Goal: Task Accomplishment & Management: Complete application form

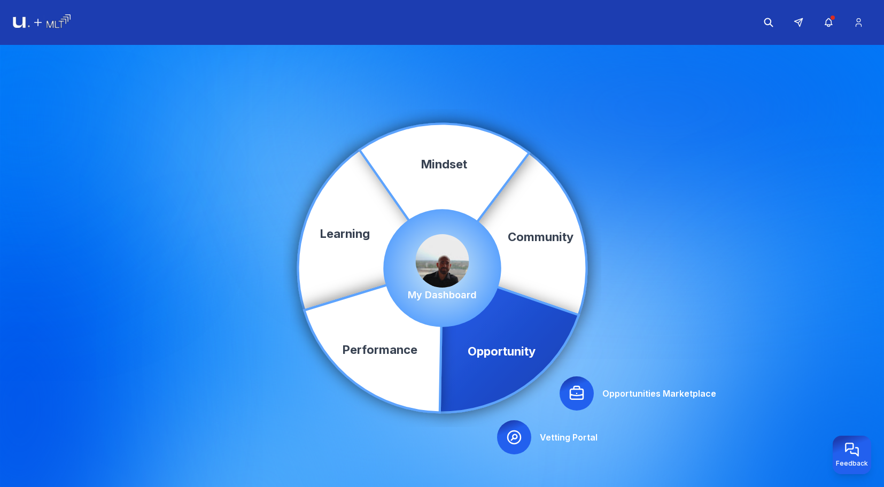
click at [572, 401] on icon at bounding box center [576, 393] width 17 height 17
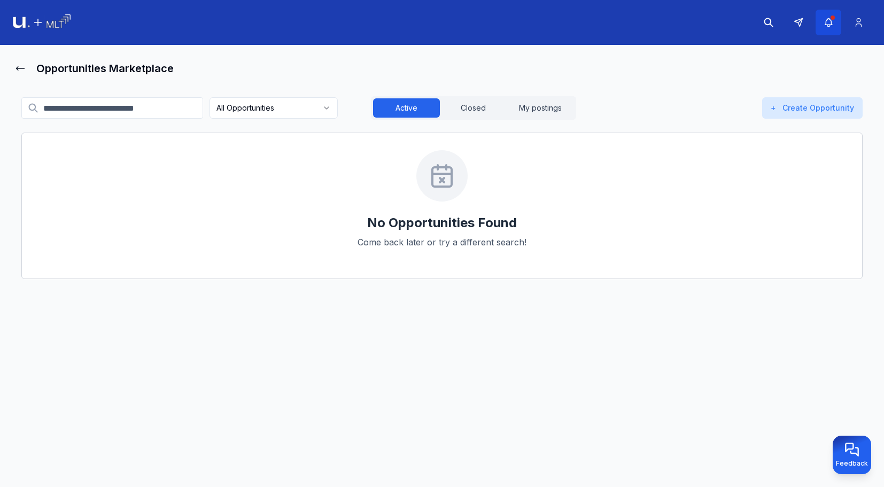
click at [832, 33] on button "button" at bounding box center [829, 23] width 26 height 26
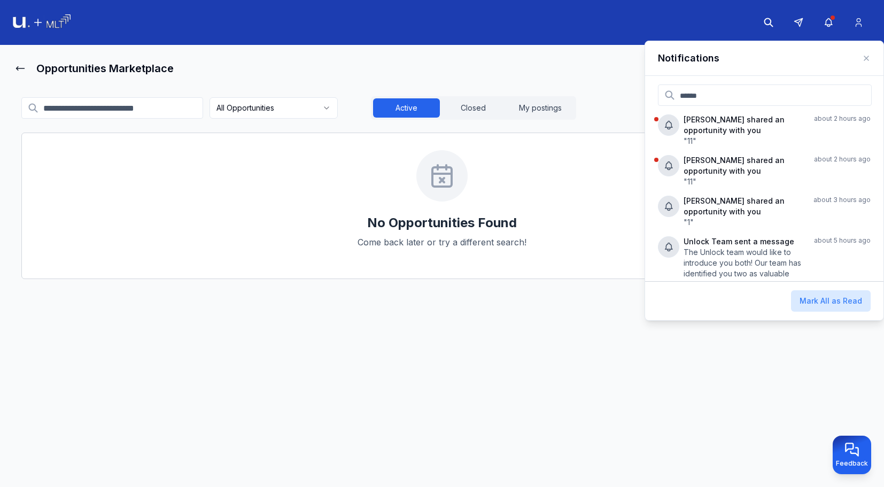
click at [498, 55] on main "Opportunities Marketplace All Opportunities Active Closed My postings + Create …" at bounding box center [442, 268] width 884 height 446
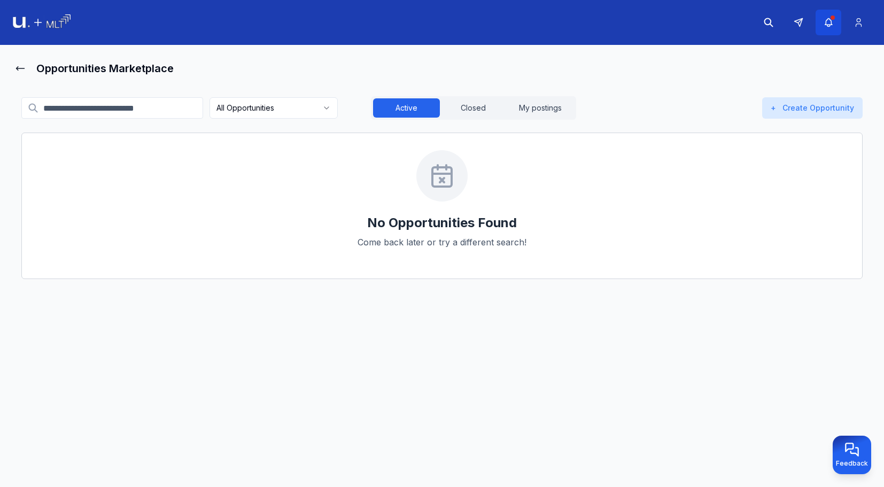
click at [832, 28] on button "button" at bounding box center [829, 23] width 26 height 26
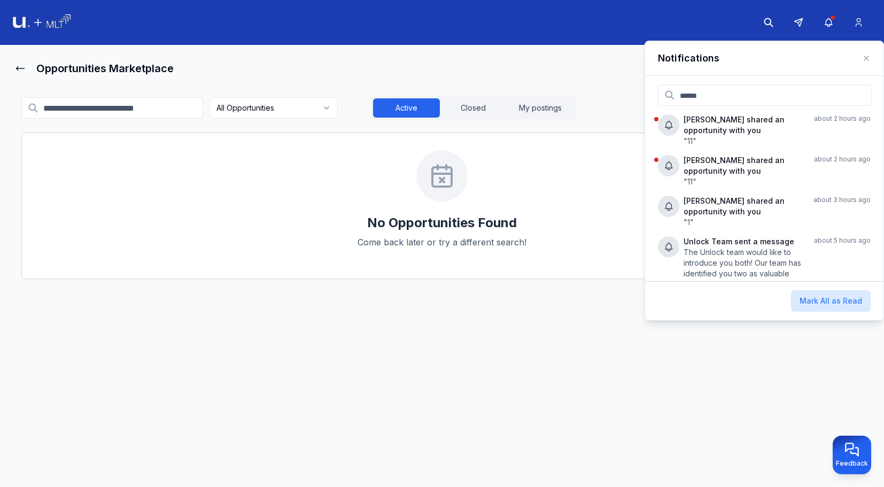
click at [539, 70] on div "Opportunities Marketplace" at bounding box center [442, 68] width 859 height 21
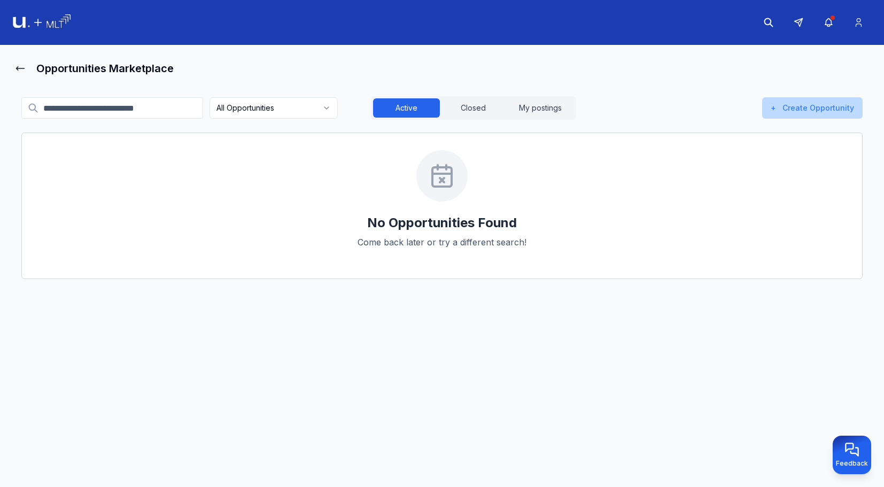
click at [810, 105] on button "+ Create Opportunity" at bounding box center [812, 107] width 101 height 21
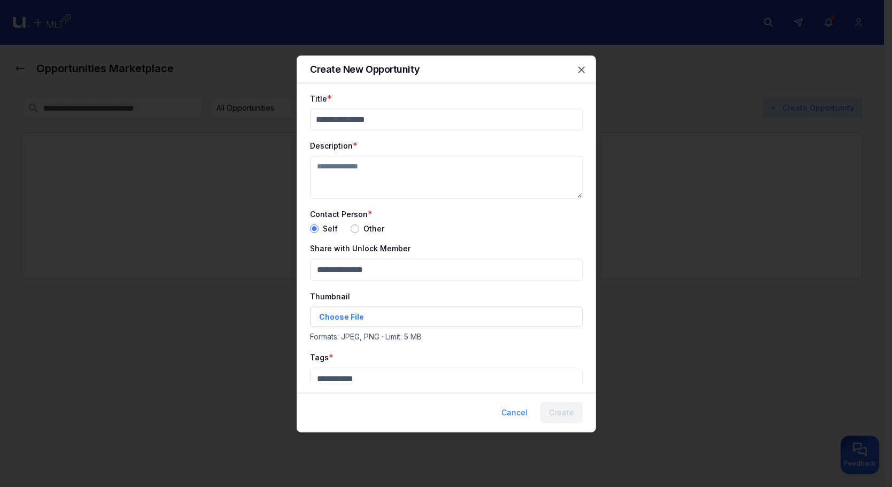
click at [366, 121] on input "Title" at bounding box center [446, 119] width 273 height 21
type input "***"
click at [351, 169] on textarea "Description" at bounding box center [446, 177] width 273 height 43
type textarea "***"
click at [348, 226] on div "Self Other" at bounding box center [446, 228] width 273 height 9
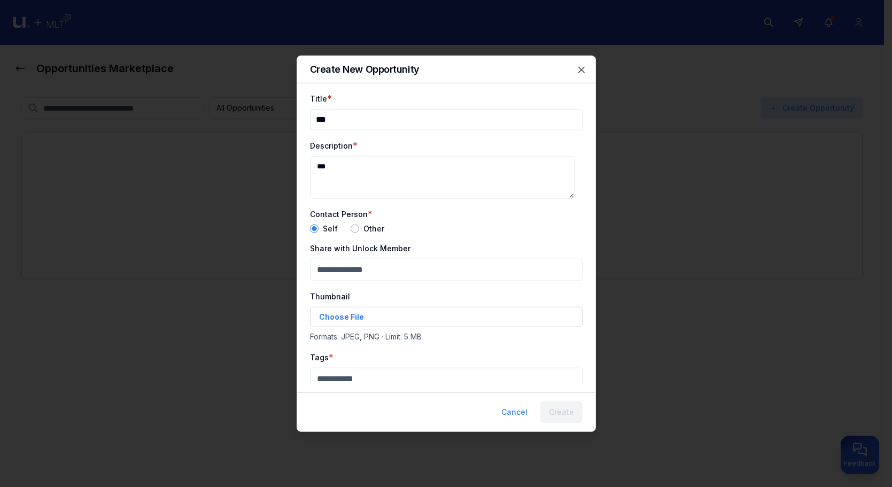
click at [353, 229] on button "button" at bounding box center [355, 228] width 9 height 9
click at [365, 279] on form "Title * *** Description * *** Contact Person * Self Other Contact Person Email …" at bounding box center [446, 341] width 273 height 501
click at [369, 268] on input "Contact Person Email" at bounding box center [446, 268] width 273 height 21
click at [363, 317] on input "Contact Person Title" at bounding box center [446, 315] width 273 height 21
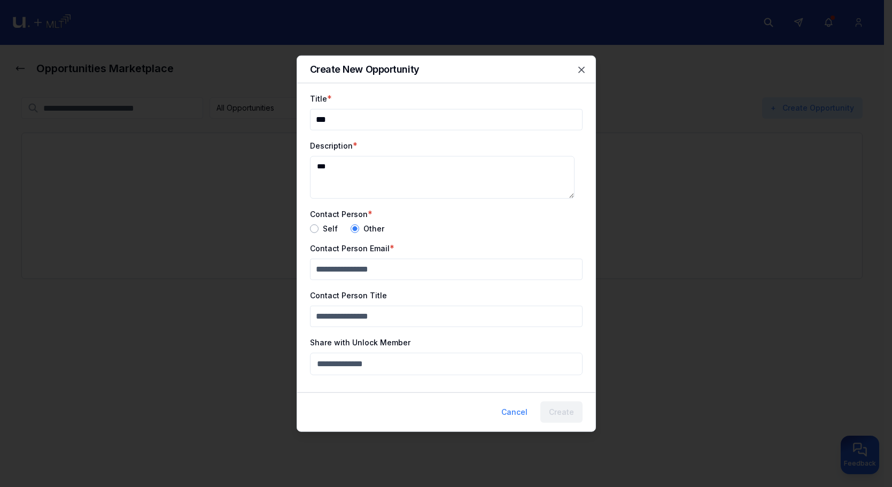
click at [343, 316] on input "Contact Person Title" at bounding box center [446, 315] width 273 height 21
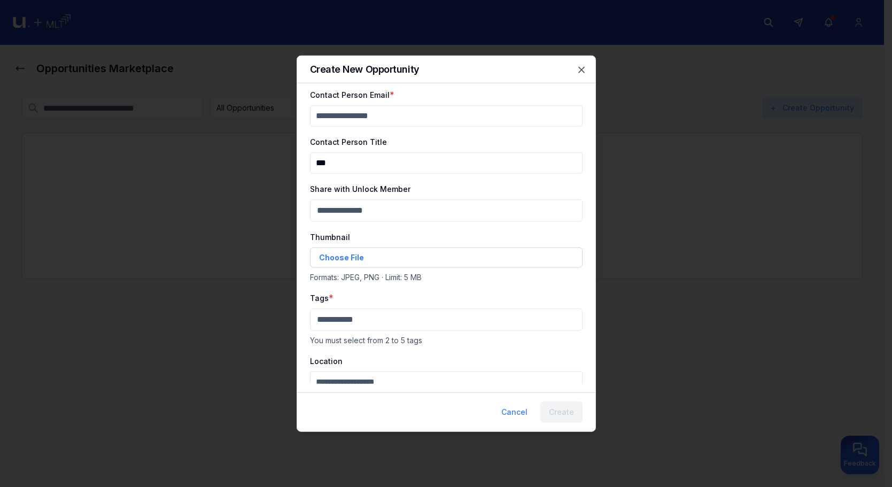
scroll to position [160, 0]
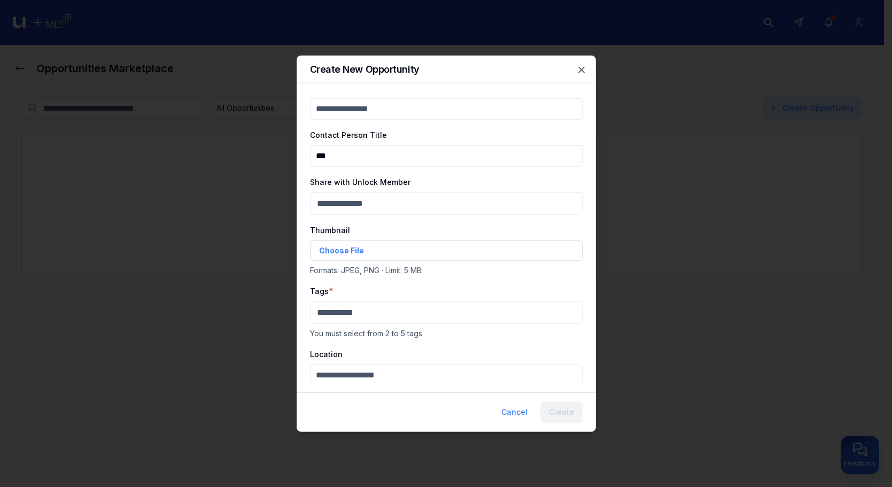
type input "***"
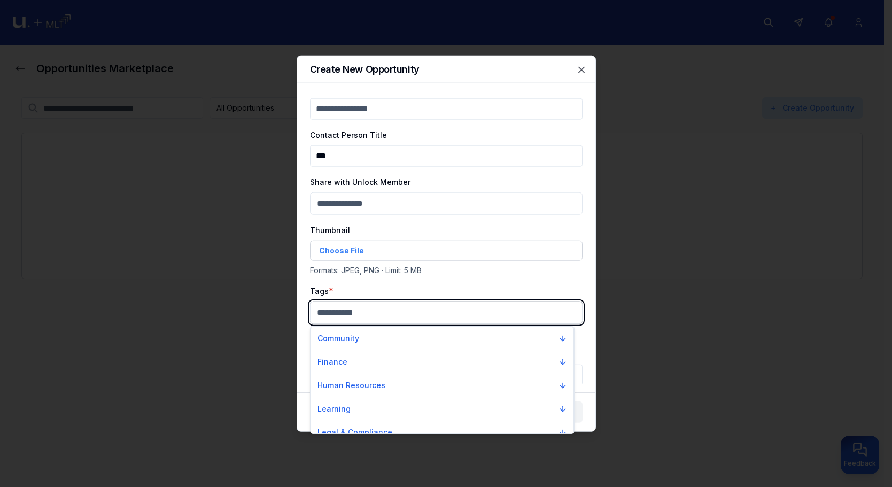
drag, startPoint x: 366, startPoint y: 310, endPoint x: 360, endPoint y: 315, distance: 8.3
click at [366, 310] on body "Opportunities Marketplace All Opportunities Active Closed My postings + Create …" at bounding box center [442, 243] width 884 height 487
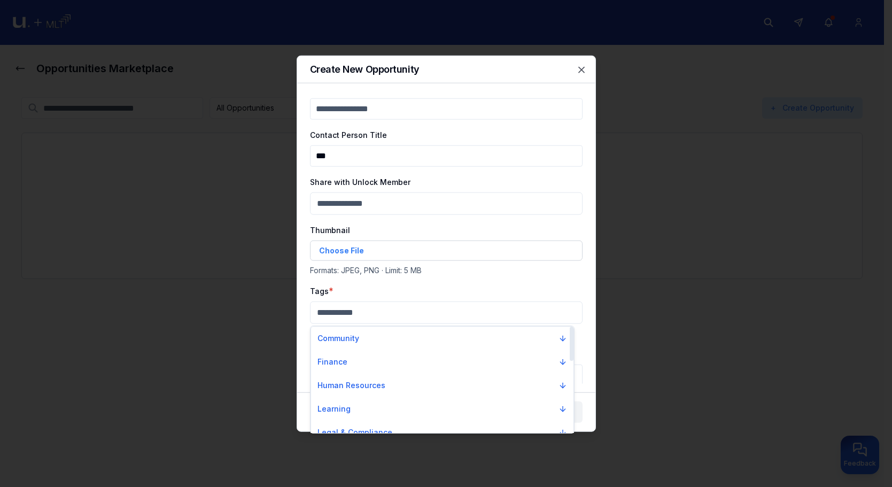
click at [356, 349] on div "Community" at bounding box center [442, 339] width 263 height 24
click at [359, 345] on button "Community" at bounding box center [442, 338] width 258 height 19
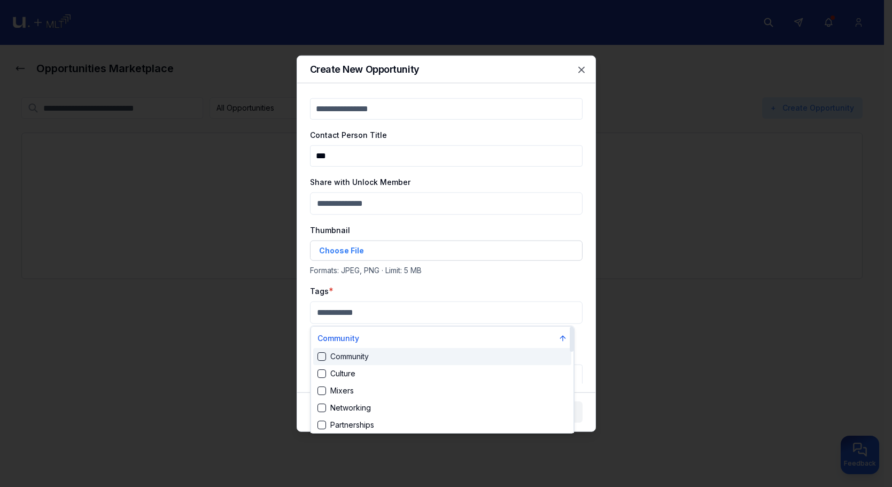
click at [362, 357] on div "Community" at bounding box center [343, 356] width 51 height 11
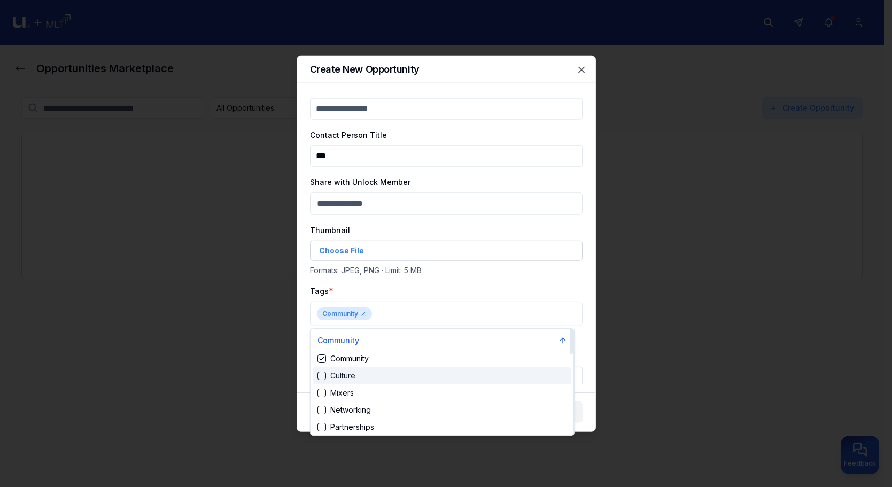
click at [363, 380] on div "Culture" at bounding box center [442, 375] width 258 height 17
drag, startPoint x: 437, startPoint y: 302, endPoint x: 502, endPoint y: 392, distance: 111.1
click at [442, 312] on div at bounding box center [446, 243] width 892 height 487
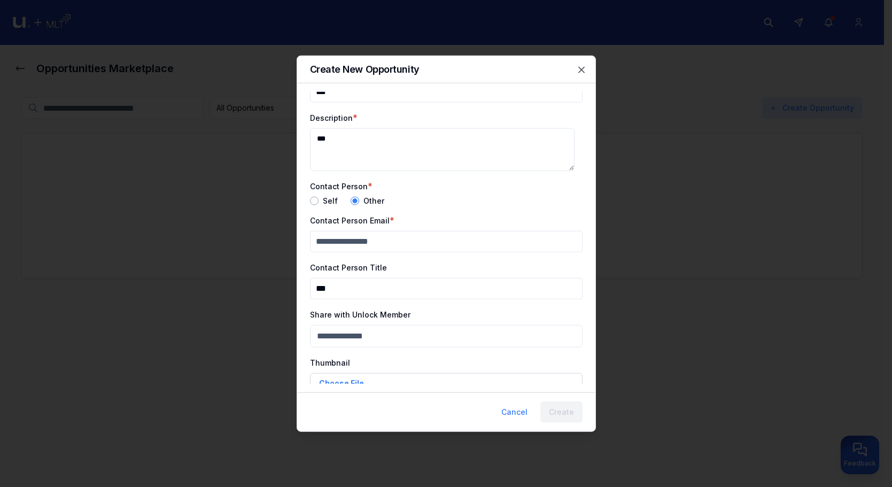
scroll to position [0, 0]
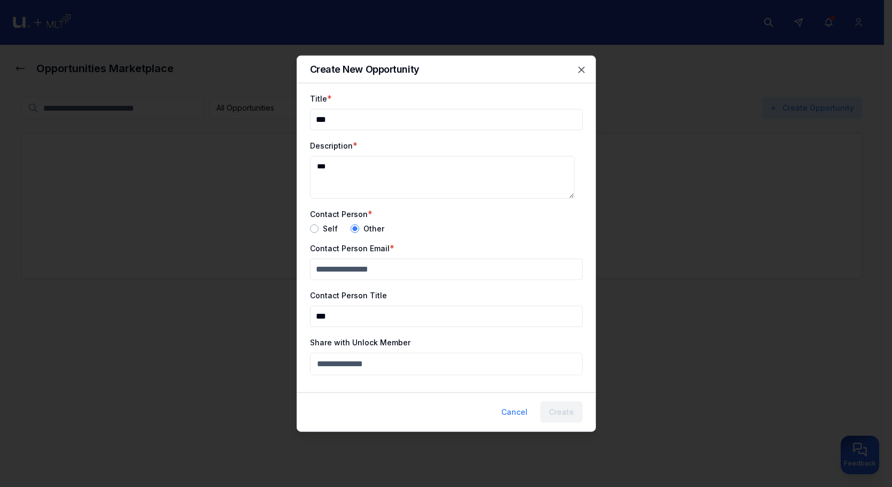
click at [392, 264] on input "Contact Person Email" at bounding box center [446, 268] width 273 height 21
click at [392, 265] on input "Contact Person Email" at bounding box center [446, 268] width 273 height 21
paste input "**********"
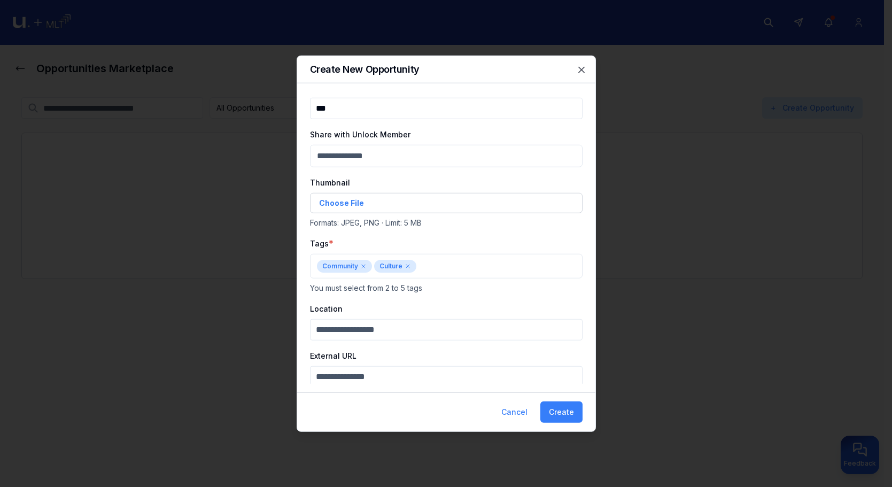
scroll to position [211, 0]
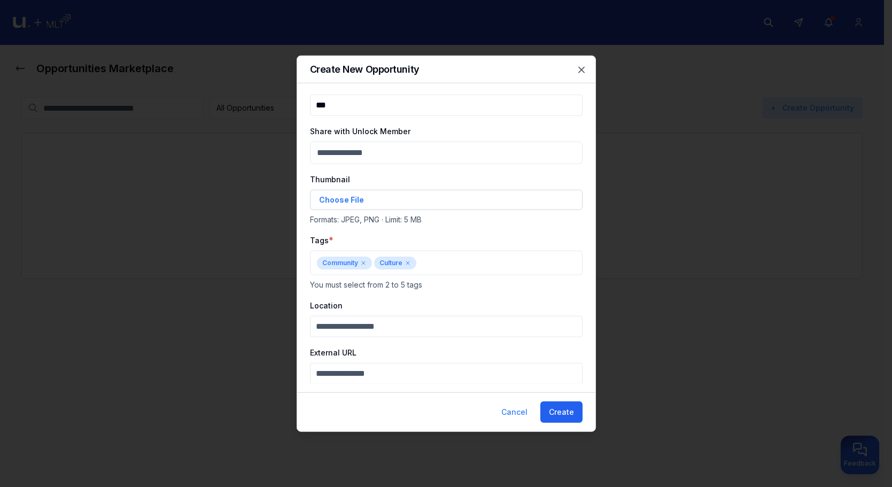
type input "**********"
click at [565, 410] on button "Create" at bounding box center [562, 412] width 42 height 21
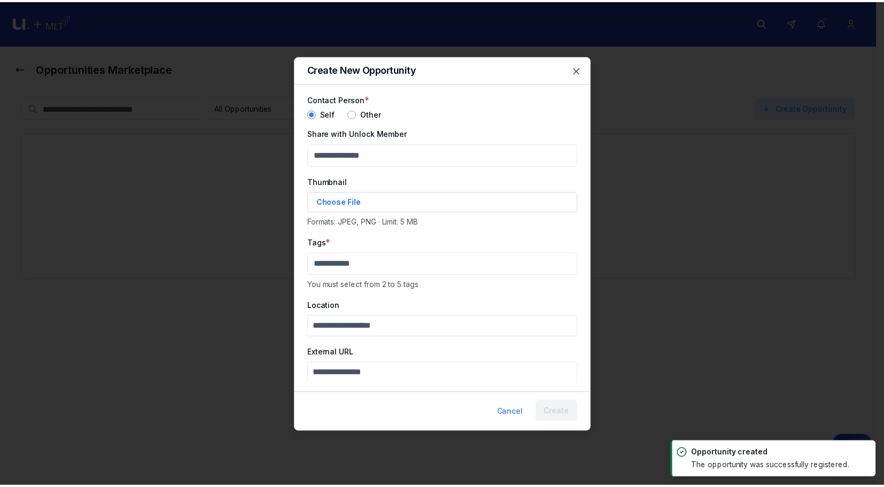
scroll to position [115, 0]
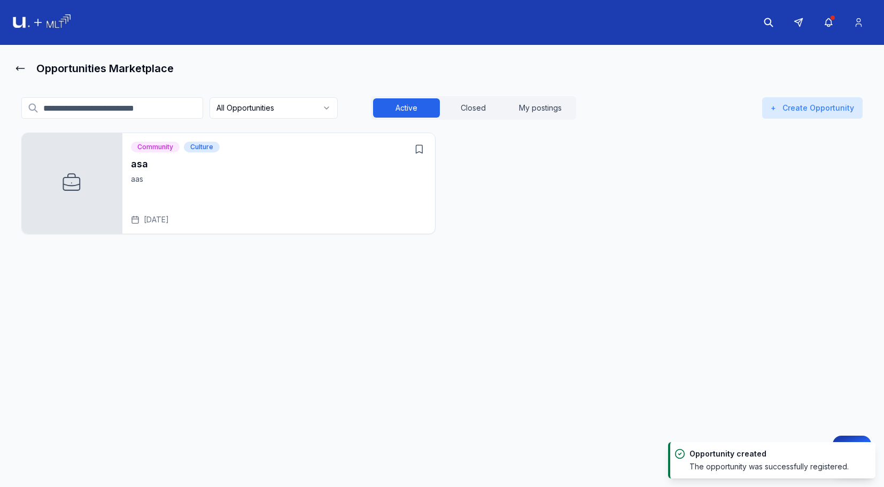
click at [275, 176] on p "aas" at bounding box center [279, 179] width 296 height 11
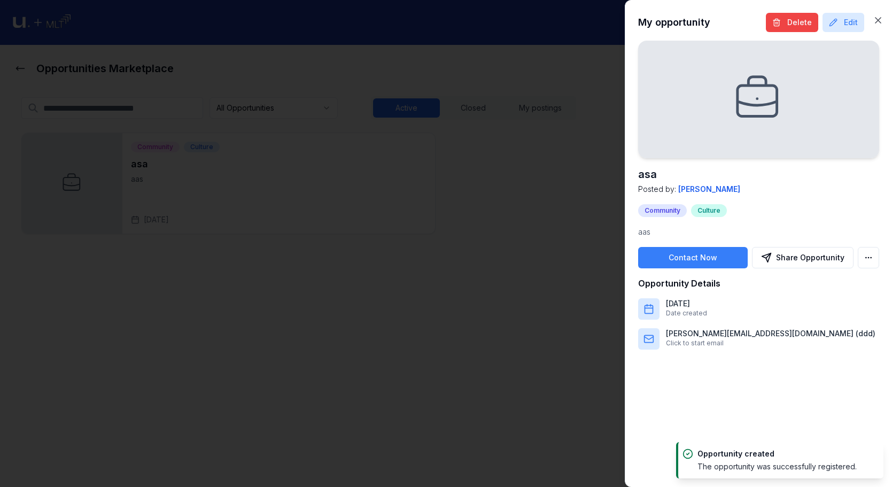
click at [868, 260] on body "Opportunities Marketplace All Opportunities Active Closed My postings + Create …" at bounding box center [442, 243] width 884 height 487
click at [837, 275] on div "Save Opportunity" at bounding box center [827, 281] width 97 height 17
click at [860, 260] on body "Opportunities Marketplace All Opportunities Active Closed My postings + Create …" at bounding box center [442, 243] width 884 height 487
drag, startPoint x: 844, startPoint y: 282, endPoint x: 833, endPoint y: 284, distance: 11.3
click at [844, 282] on div "Unsave Opportunity" at bounding box center [827, 281] width 97 height 17
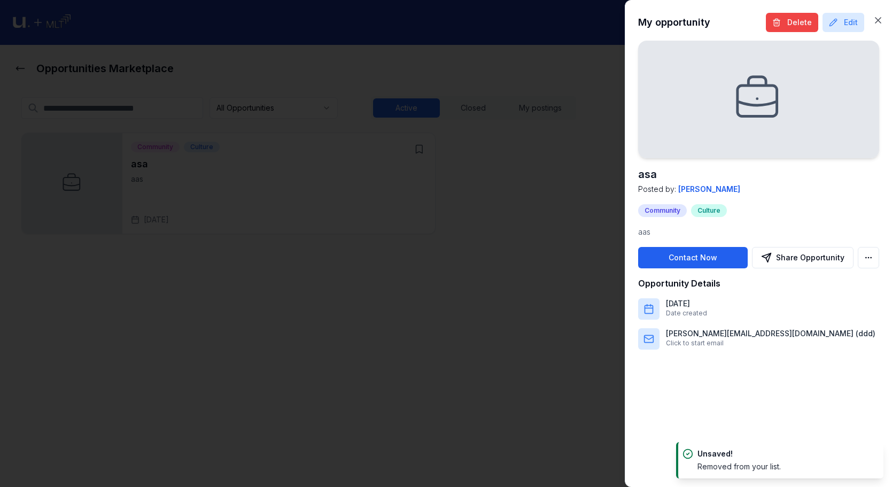
click at [699, 254] on button "Contact Now" at bounding box center [693, 257] width 110 height 21
click at [794, 21] on button "Delete" at bounding box center [792, 22] width 52 height 19
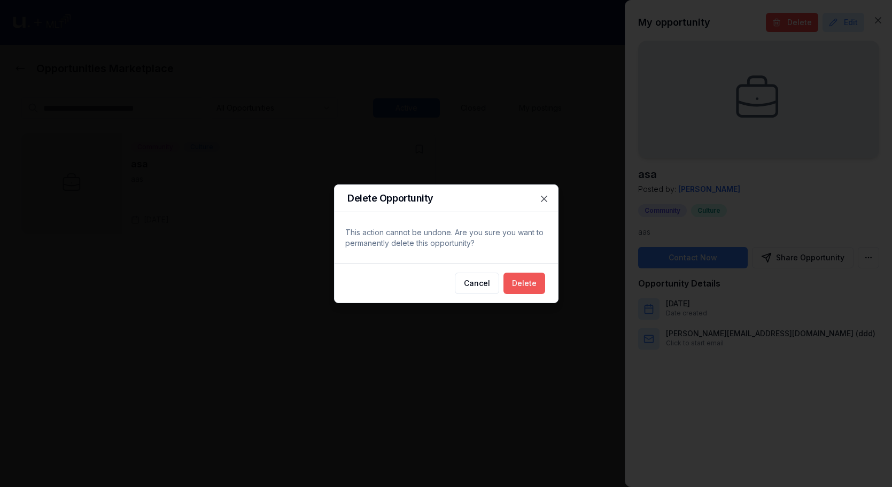
click at [539, 275] on button "Delete" at bounding box center [525, 283] width 42 height 21
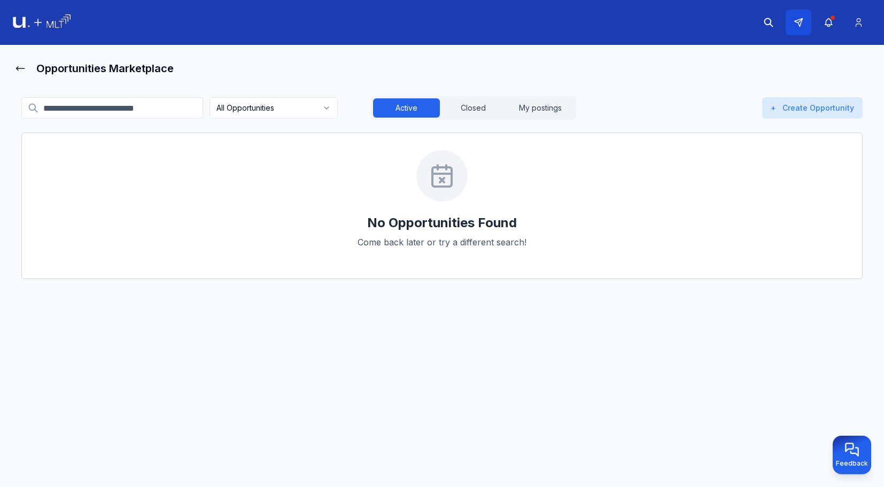
click at [804, 24] on button at bounding box center [799, 23] width 26 height 26
click at [805, 26] on button at bounding box center [799, 23] width 26 height 26
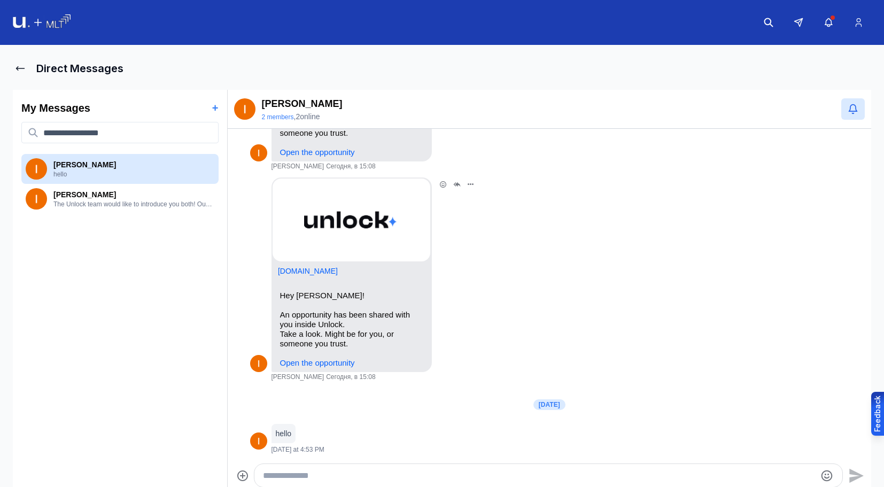
scroll to position [620, 0]
click at [36, 19] on img at bounding box center [42, 22] width 58 height 17
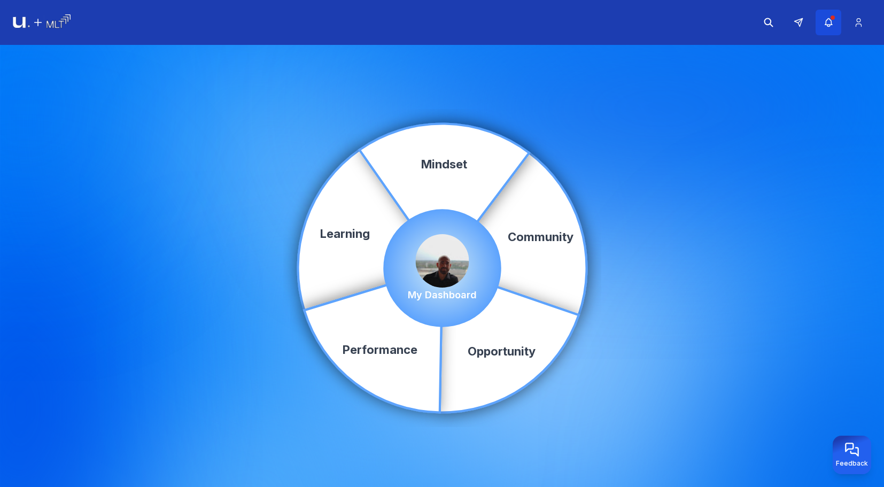
click at [823, 19] on icon "button" at bounding box center [828, 22] width 11 height 11
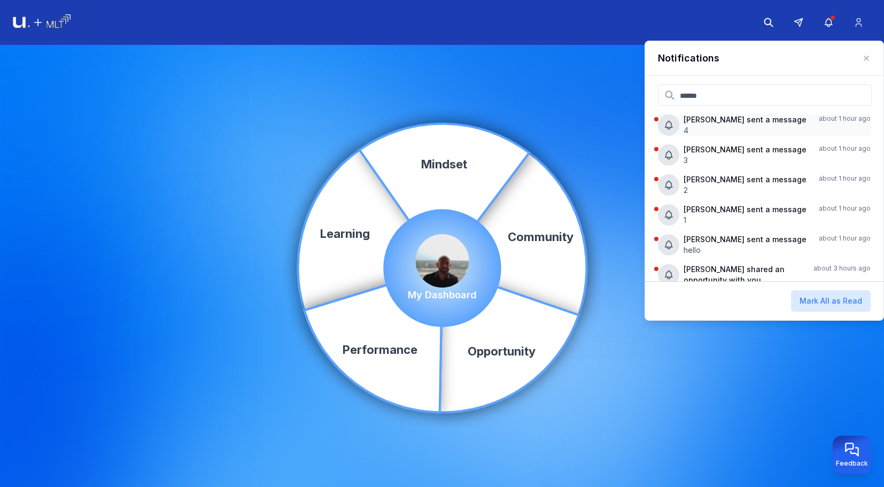
click at [706, 122] on p "Ivan P sent a message" at bounding box center [747, 119] width 127 height 11
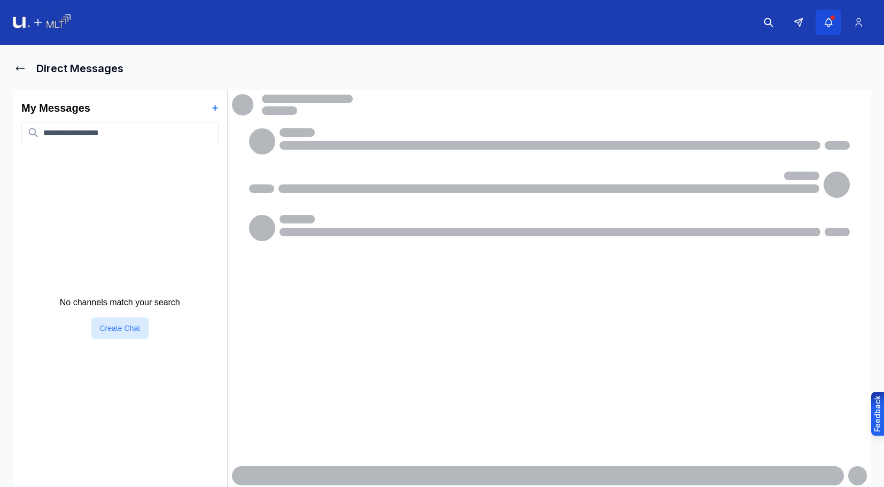
drag, startPoint x: 827, startPoint y: 19, endPoint x: 828, endPoint y: 27, distance: 8.1
click at [827, 20] on icon "button" at bounding box center [828, 22] width 11 height 11
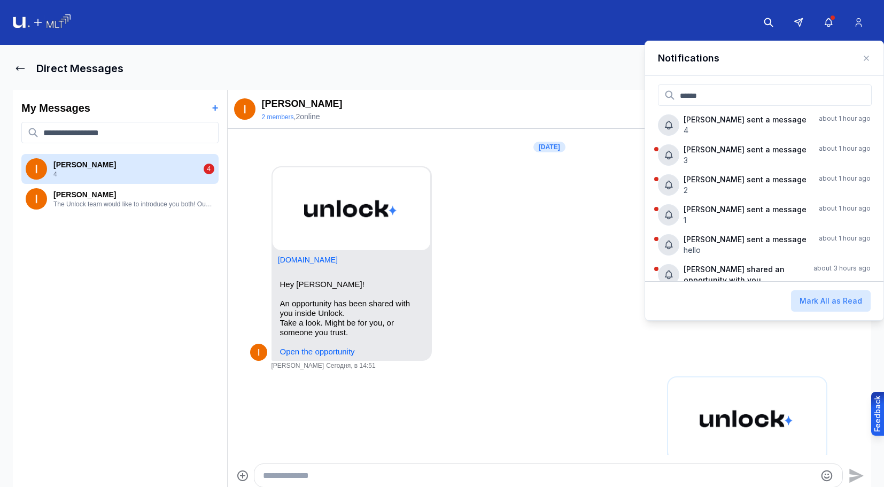
scroll to position [742, 0]
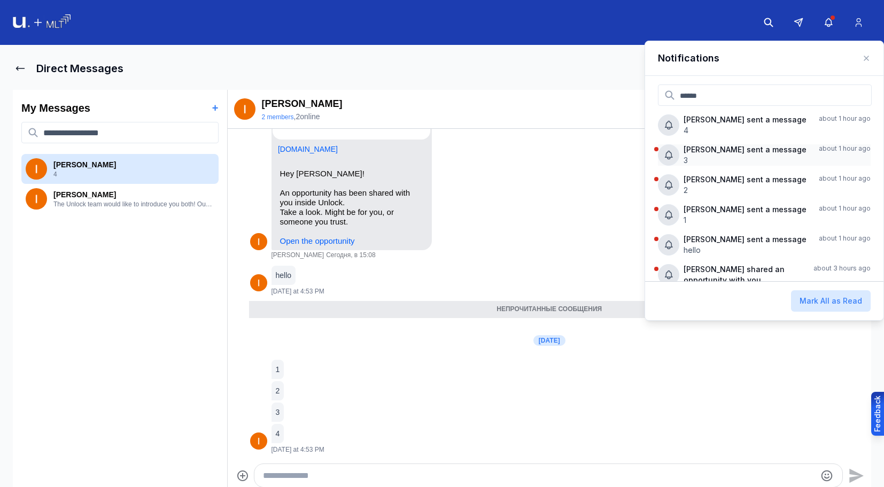
click at [759, 159] on p "3" at bounding box center [747, 160] width 127 height 11
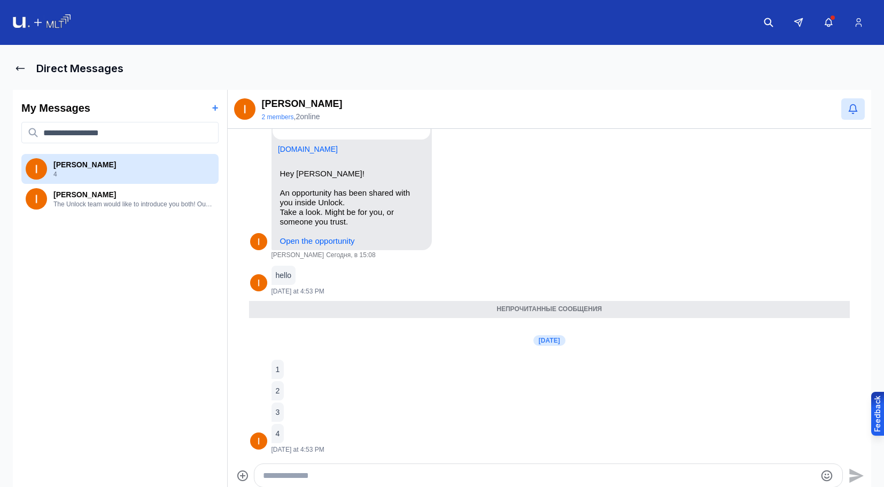
click at [596, 99] on div "Ivan P 2 members , 2 online" at bounding box center [549, 109] width 631 height 26
click at [50, 19] on img at bounding box center [42, 22] width 58 height 17
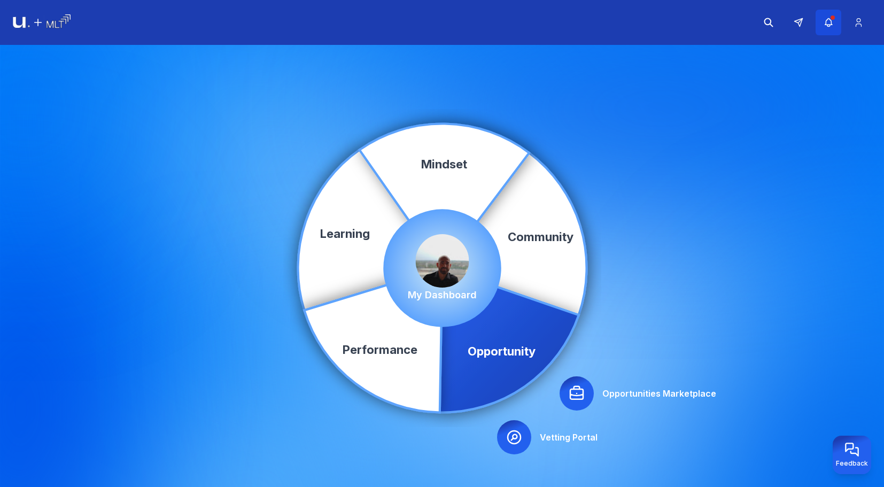
click at [824, 17] on icon "button" at bounding box center [828, 22] width 11 height 11
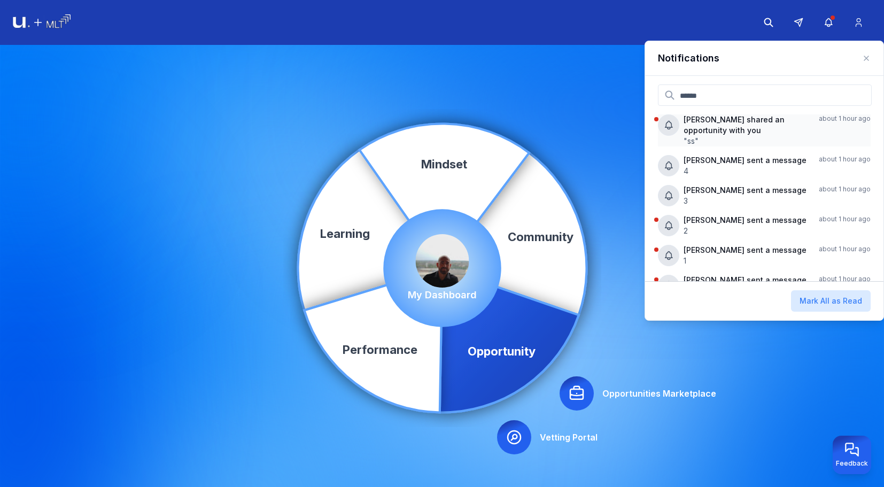
click at [715, 129] on p "Ivan P shared an opportunity with you" at bounding box center [747, 124] width 127 height 21
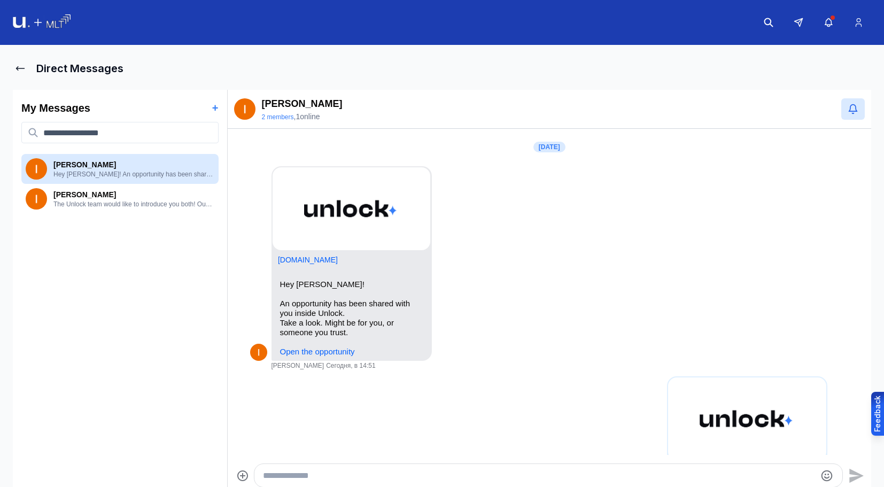
scroll to position [941, 0]
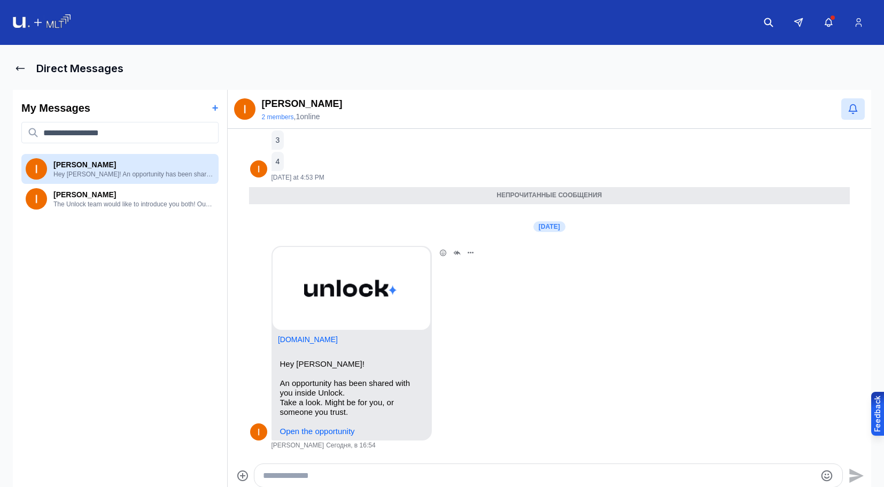
click at [330, 427] on link "Open the opportunity" at bounding box center [317, 431] width 75 height 9
click at [60, 21] on img at bounding box center [42, 22] width 58 height 17
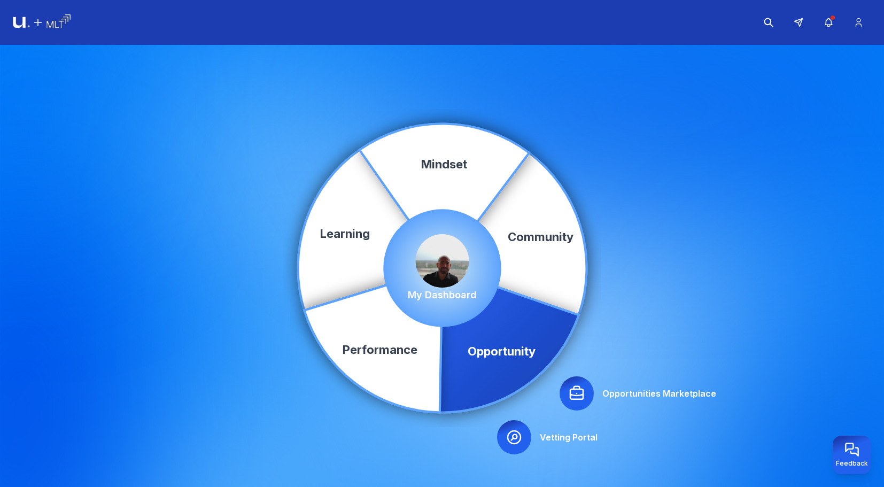
click at [577, 379] on div at bounding box center [577, 393] width 34 height 34
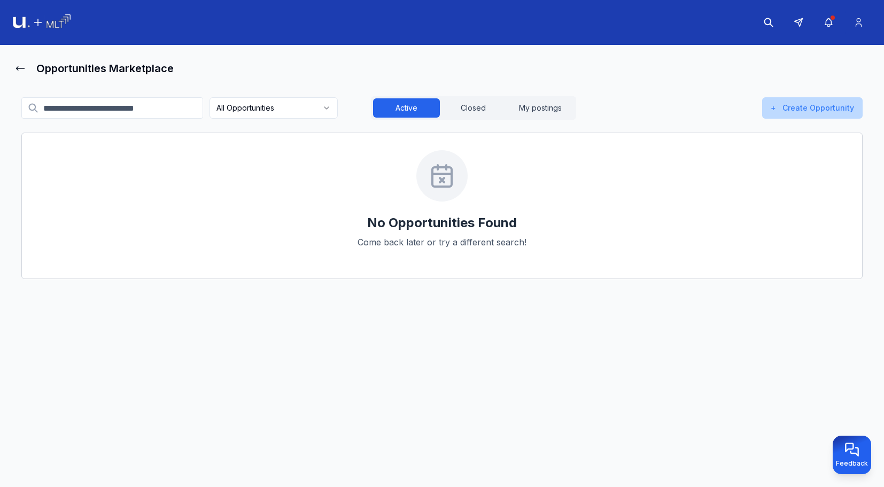
click at [808, 112] on button "+ Create Opportunity" at bounding box center [812, 107] width 101 height 21
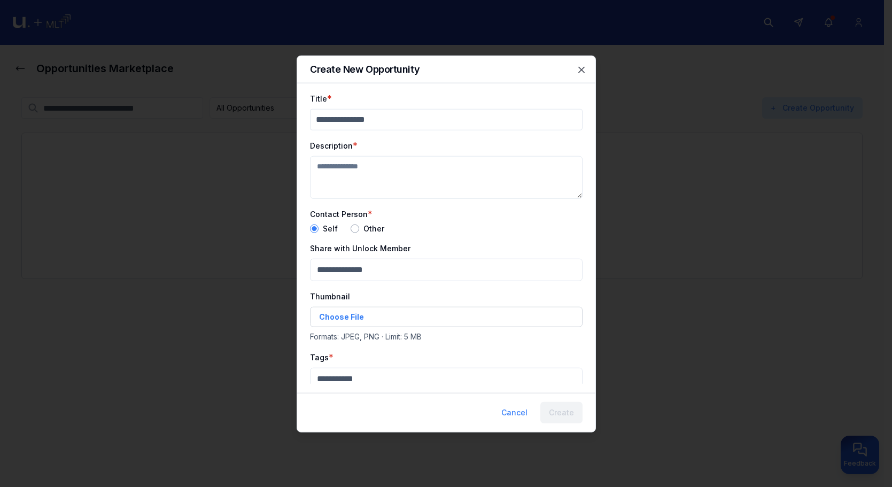
click at [392, 113] on input "Title" at bounding box center [446, 119] width 273 height 21
click at [398, 118] on input "Title" at bounding box center [446, 119] width 273 height 21
click at [580, 71] on icon "button" at bounding box center [581, 69] width 5 height 5
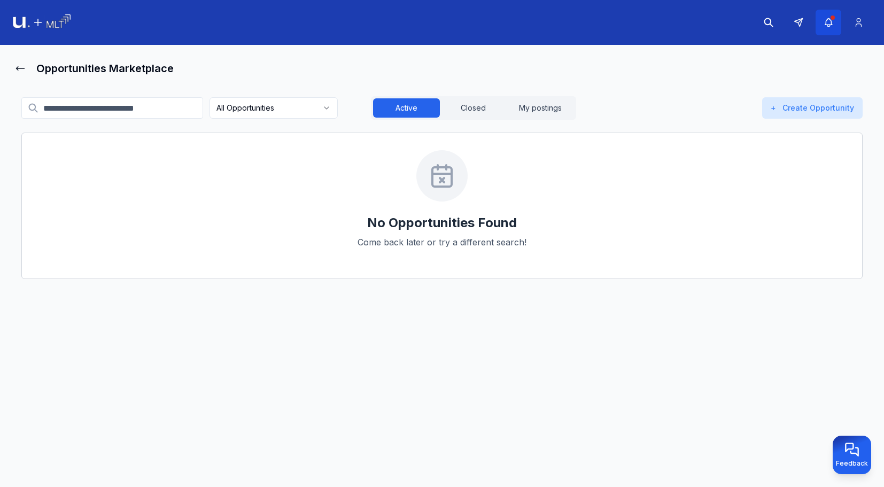
click at [819, 22] on button "button" at bounding box center [829, 23] width 26 height 26
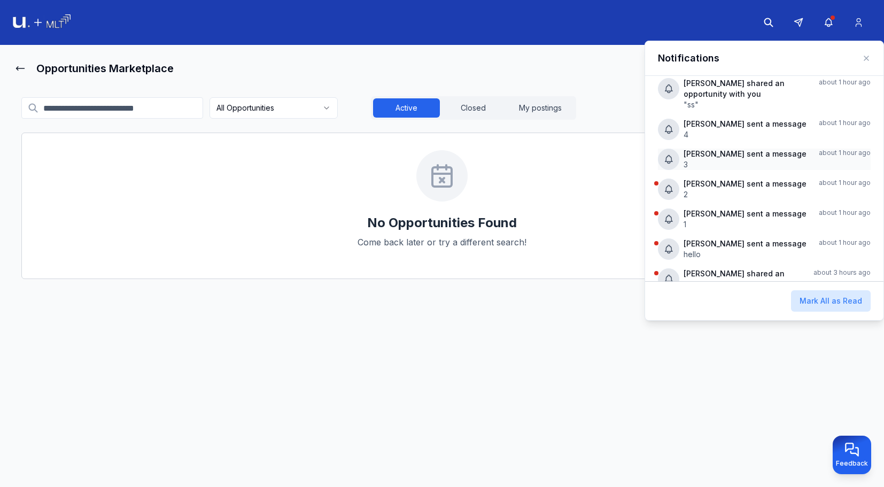
scroll to position [53, 0]
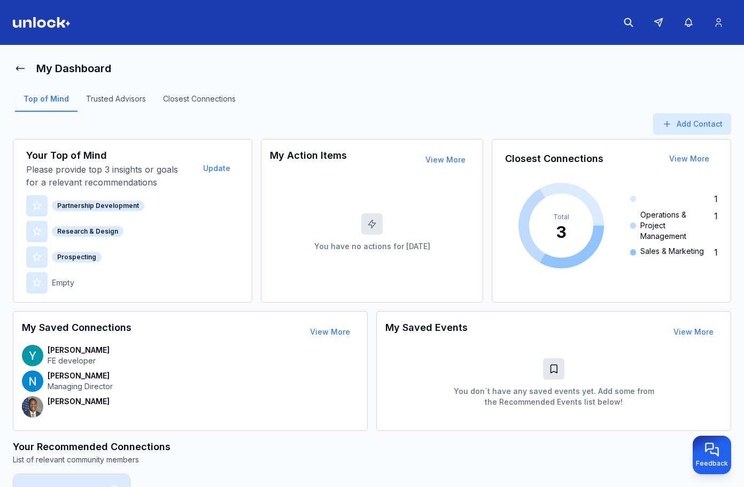
click at [41, 18] on img at bounding box center [42, 22] width 58 height 11
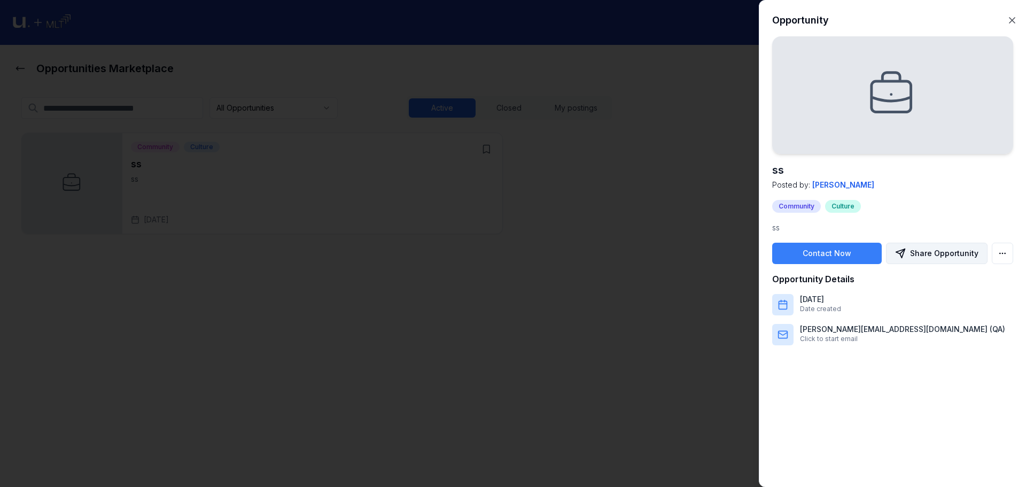
click at [929, 257] on button "Share Opportunity" at bounding box center [937, 253] width 102 height 21
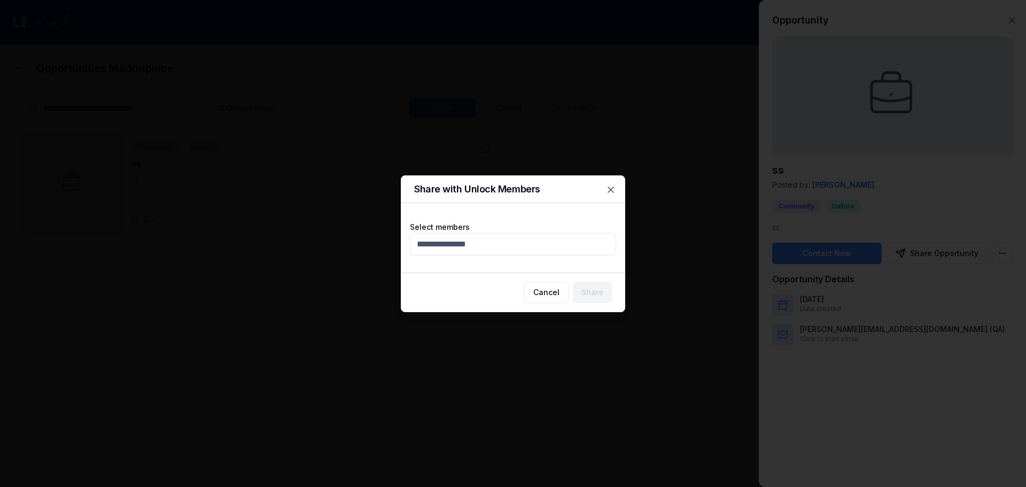
click at [699, 267] on div at bounding box center [513, 243] width 1026 height 487
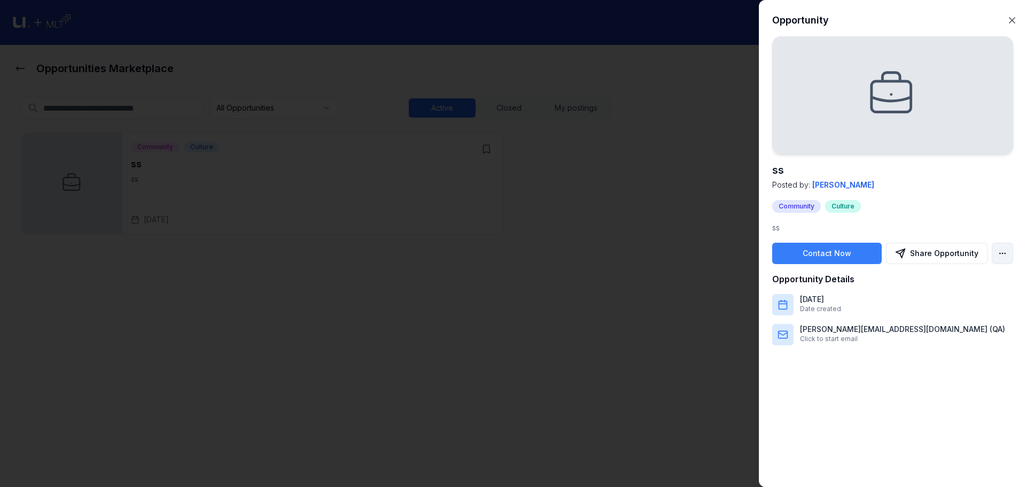
click at [1002, 248] on body "Opportunities Marketplace All Opportunities Active Closed My postings + Create …" at bounding box center [509, 243] width 1018 height 487
click at [950, 275] on div "Save Opportunity" at bounding box center [962, 277] width 97 height 17
click at [992, 256] on div "Contact Now Share Opportunity" at bounding box center [893, 253] width 241 height 21
click at [995, 261] on body "Opportunities Marketplace All Opportunities Active Closed My postings + Create …" at bounding box center [509, 243] width 1018 height 487
click at [966, 281] on div "Unsave Opportunity" at bounding box center [962, 277] width 97 height 17
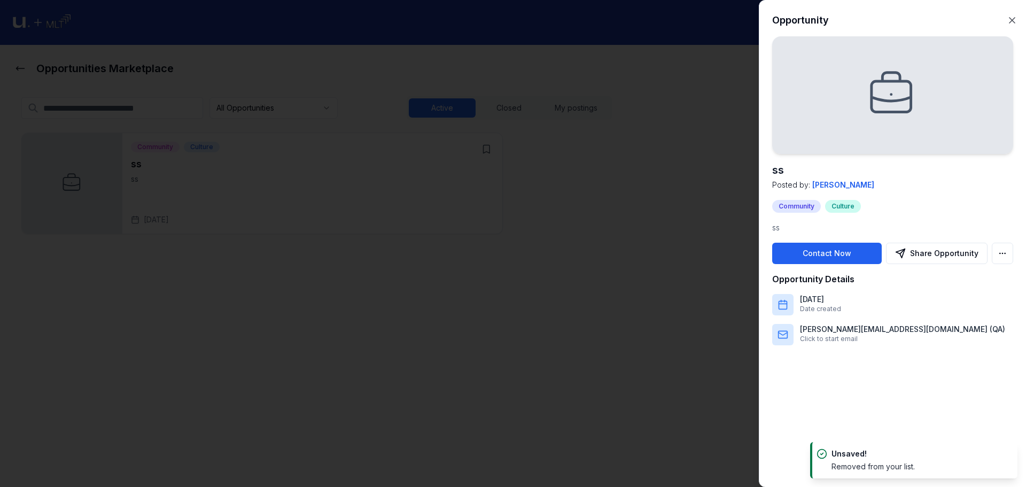
click at [832, 250] on button "Contact Now" at bounding box center [828, 253] width 110 height 21
drag, startPoint x: 494, startPoint y: 106, endPoint x: 474, endPoint y: 123, distance: 26.6
click at [495, 107] on div at bounding box center [513, 243] width 1026 height 487
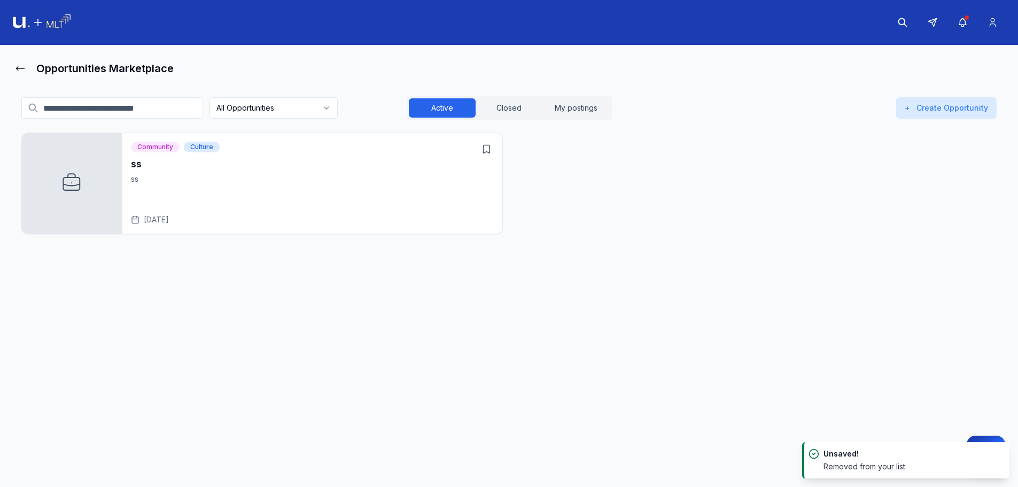
click at [373, 168] on h3 "ss" at bounding box center [312, 164] width 363 height 15
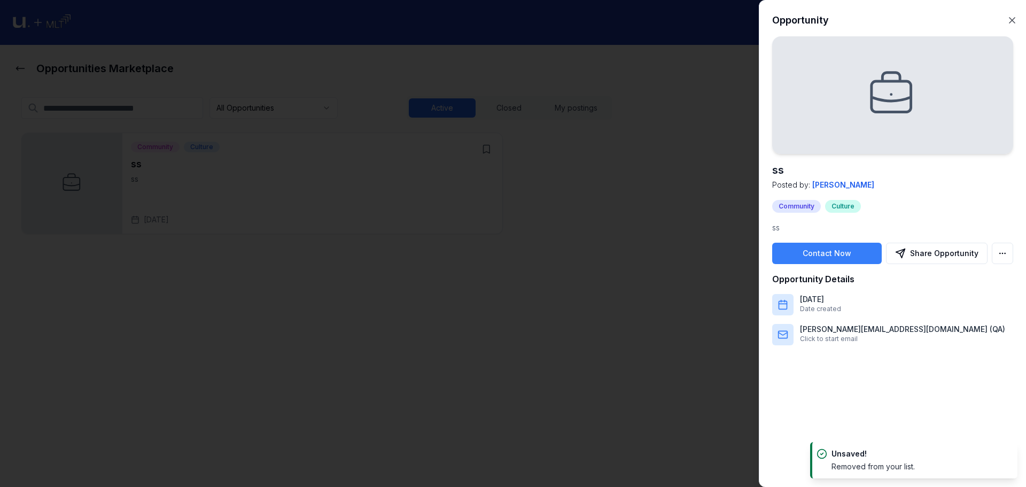
click at [578, 114] on div at bounding box center [513, 243] width 1026 height 487
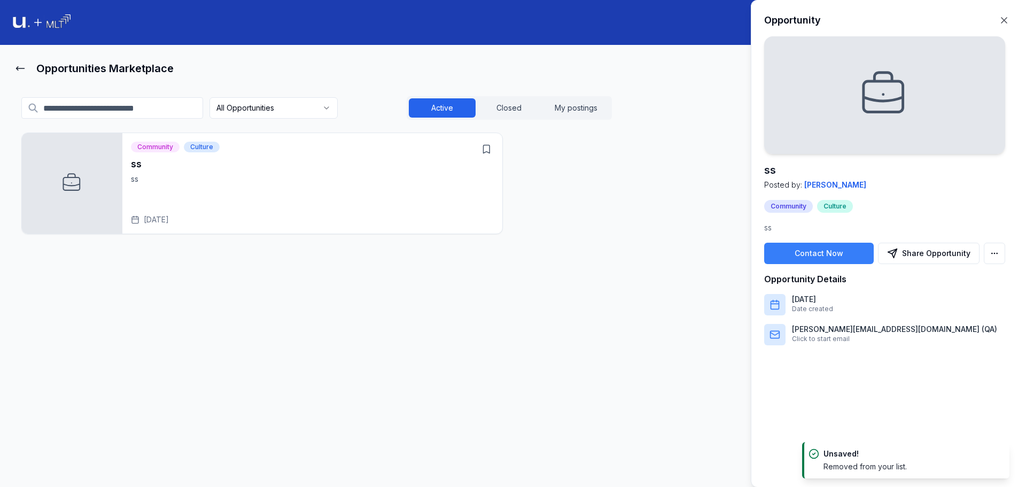
click at [581, 107] on html "Opportunities Marketplace All Opportunities Active Closed My postings + Create …" at bounding box center [509, 243] width 1018 height 487
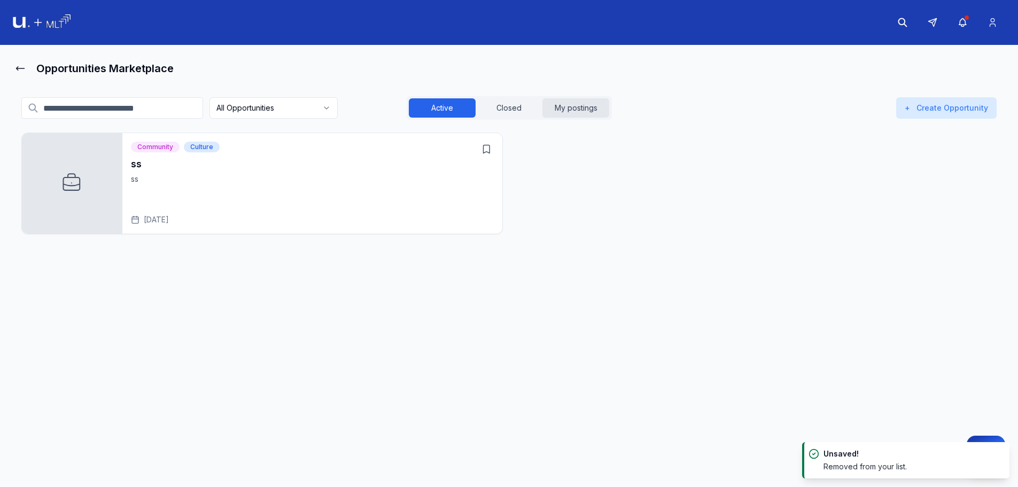
click at [581, 108] on button "My postings" at bounding box center [576, 107] width 67 height 19
